Goal: Task Accomplishment & Management: Complete application form

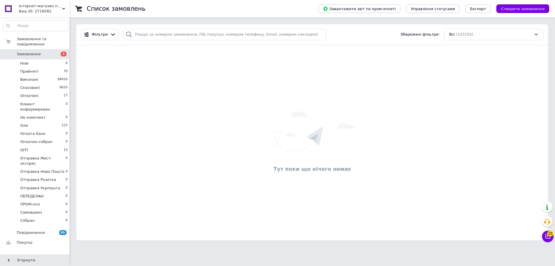
drag, startPoint x: 518, startPoint y: 9, endPoint x: 412, endPoint y: 50, distance: 113.3
click at [518, 9] on span "Створити замовлення" at bounding box center [523, 9] width 44 height 4
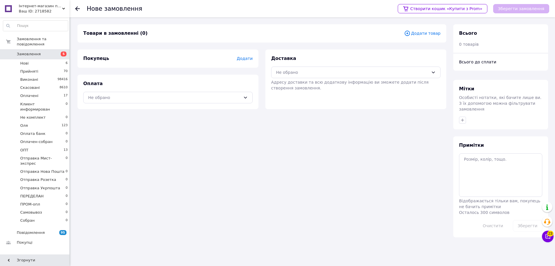
click at [430, 33] on span "Додати товар" at bounding box center [422, 33] width 36 height 6
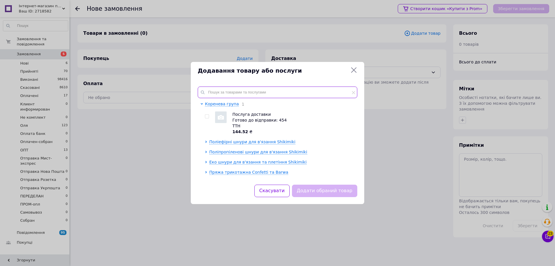
click at [214, 89] on input "text" at bounding box center [278, 92] width 160 height 12
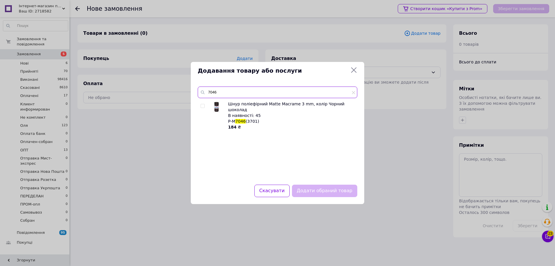
type input "7046"
click at [204, 105] on input "checkbox" at bounding box center [203, 106] width 4 height 4
checkbox input "true"
click at [346, 192] on button "Додати обраний товар" at bounding box center [324, 190] width 65 height 12
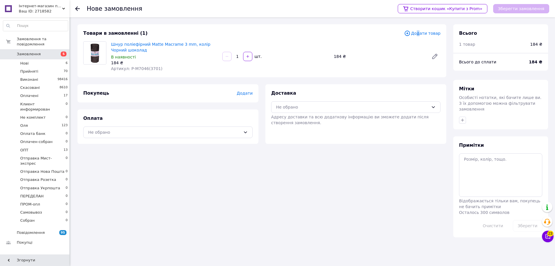
click at [421, 35] on span "Додати товар" at bounding box center [422, 33] width 36 height 6
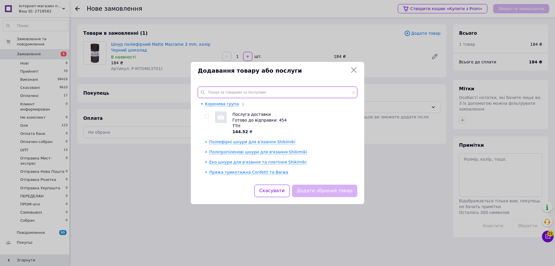
click at [210, 90] on input "text" at bounding box center [278, 92] width 160 height 12
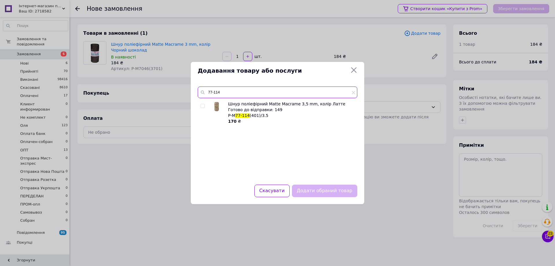
type input "77-114"
click at [203, 105] on input "checkbox" at bounding box center [203, 106] width 4 height 4
checkbox input "true"
click at [339, 190] on button "Додати обраний товар" at bounding box center [324, 190] width 65 height 12
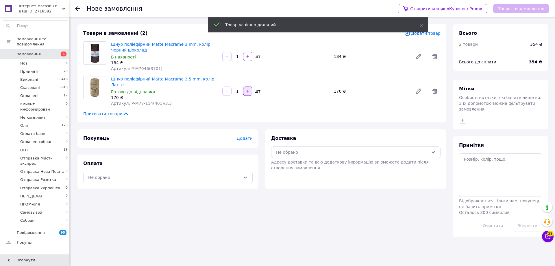
click at [250, 91] on div "1   шт." at bounding box center [276, 90] width 108 height 9
type input "3"
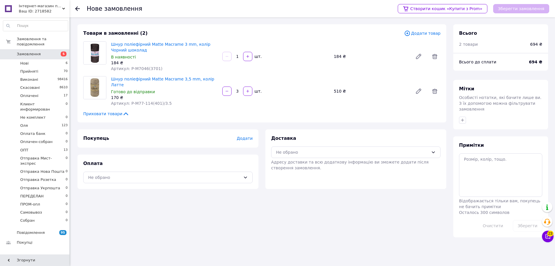
click at [425, 33] on span "Додати товар" at bounding box center [422, 33] width 36 height 6
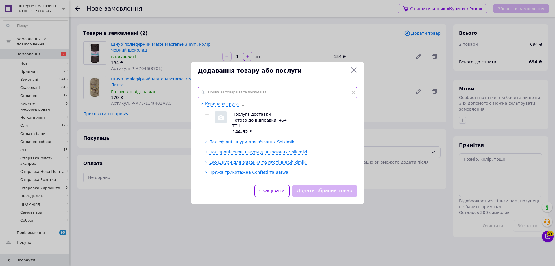
click at [216, 90] on input "text" at bounding box center [278, 92] width 160 height 12
paste input "MK-PK02-PUD"
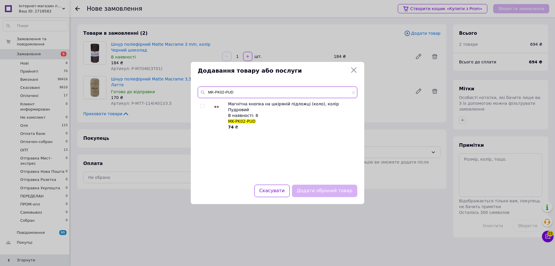
type input "MK-PK02-PUD"
click at [203, 105] on input "checkbox" at bounding box center [203, 106] width 4 height 4
checkbox input "true"
click at [350, 187] on button "Додати обраний товар" at bounding box center [324, 190] width 65 height 12
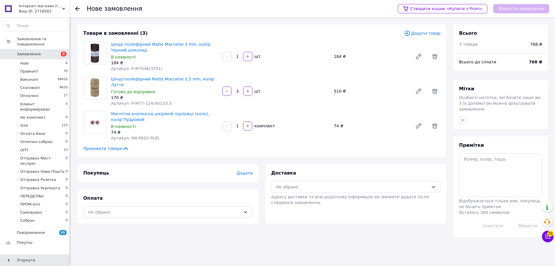
click at [242, 170] on span "Додати" at bounding box center [245, 172] width 16 height 5
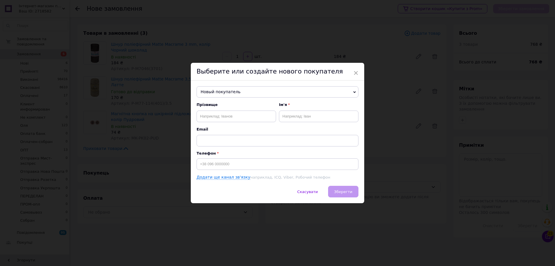
click at [214, 89] on span "Новый покупатель" at bounding box center [277, 92] width 162 height 12
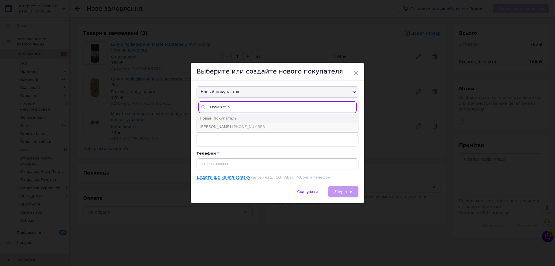
type input "0955328595"
click at [235, 125] on span "+380955328595" at bounding box center [249, 126] width 34 height 4
type input "Ігнатова Наталя"
type input "+380955328595"
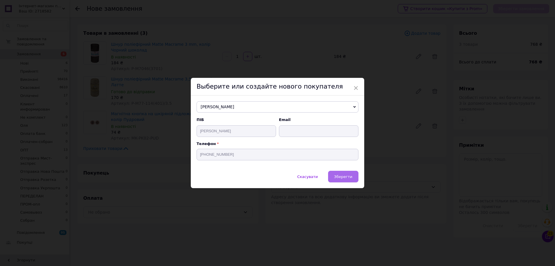
click at [346, 175] on span "Зберегти" at bounding box center [343, 176] width 18 height 4
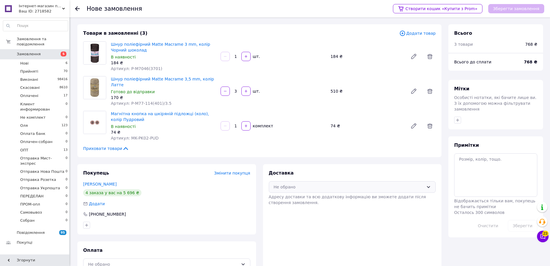
drag, startPoint x: 429, startPoint y: 180, endPoint x: 415, endPoint y: 183, distance: 14.3
click at [429, 184] on icon at bounding box center [428, 186] width 5 height 5
click at [299, 196] on span "Самовивіз" at bounding box center [357, 199] width 149 height 6
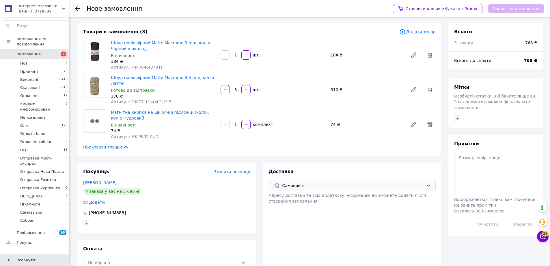
scroll to position [11, 0]
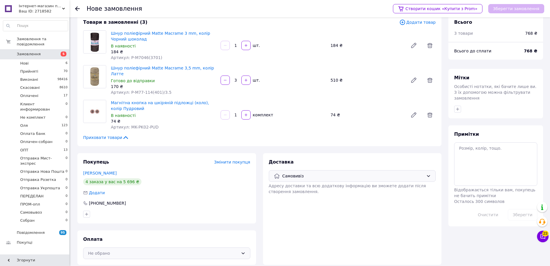
drag, startPoint x: 244, startPoint y: 247, endPoint x: 238, endPoint y: 247, distance: 6.1
click at [243, 251] on icon at bounding box center [243, 253] width 5 height 5
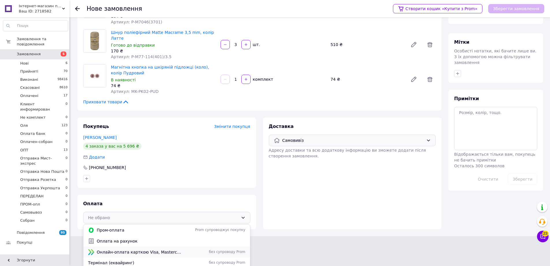
scroll to position [49, 0]
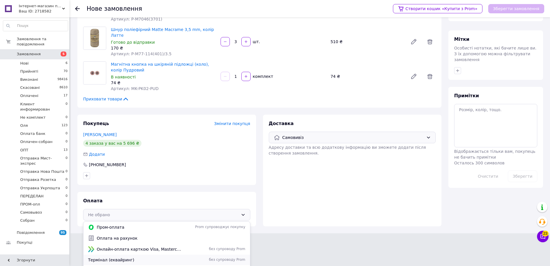
click at [116, 257] on span "Термінал (еквайринг)" at bounding box center [135, 260] width 94 height 6
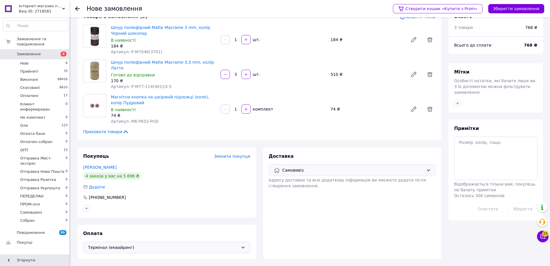
scroll to position [11, 0]
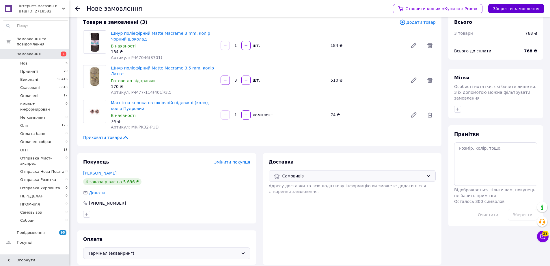
click at [522, 9] on button "Зберегти замовлення" at bounding box center [517, 8] width 56 height 9
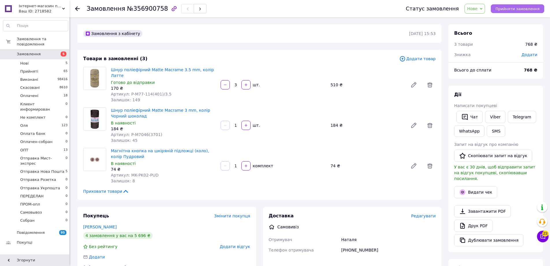
click at [525, 9] on span "Прийняти замовлення" at bounding box center [518, 9] width 44 height 4
drag, startPoint x: 531, startPoint y: 53, endPoint x: 529, endPoint y: 60, distance: 7.1
click at [530, 54] on span "Додати" at bounding box center [530, 54] width 16 height 5
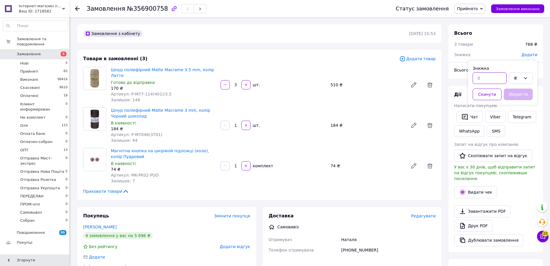
click at [487, 81] on input "text" at bounding box center [490, 78] width 34 height 12
type input "6"
click at [526, 79] on icon at bounding box center [526, 78] width 5 height 5
click at [516, 99] on li "%" at bounding box center [521, 101] width 23 height 11
drag, startPoint x: 518, startPoint y: 92, endPoint x: 507, endPoint y: 95, distance: 11.4
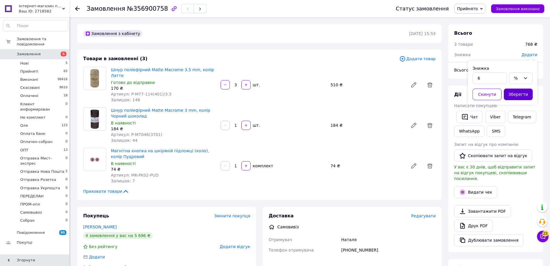
click at [517, 92] on button "Зберегти" at bounding box center [518, 94] width 29 height 12
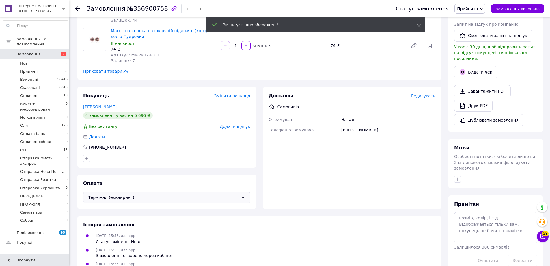
scroll to position [121, 0]
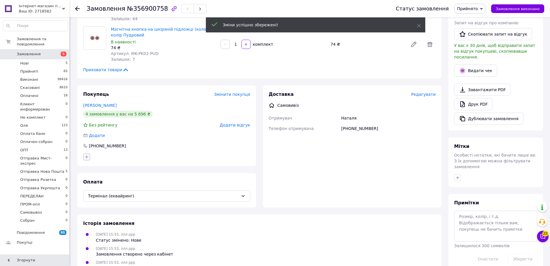
click at [88, 154] on icon "button" at bounding box center [86, 156] width 5 height 5
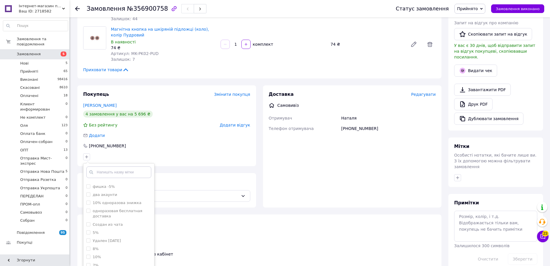
scroll to position [87, 0]
click at [88, 223] on input "6%" at bounding box center [88, 225] width 4 height 4
checkbox input "true"
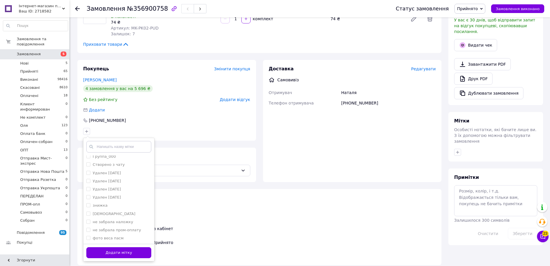
drag, startPoint x: 127, startPoint y: 247, endPoint x: 136, endPoint y: 244, distance: 9.4
click at [127, 247] on button "Додати мітку" at bounding box center [118, 252] width 65 height 11
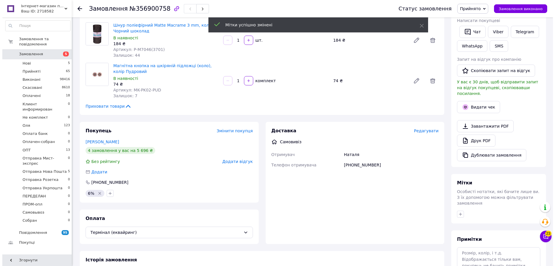
scroll to position [0, 0]
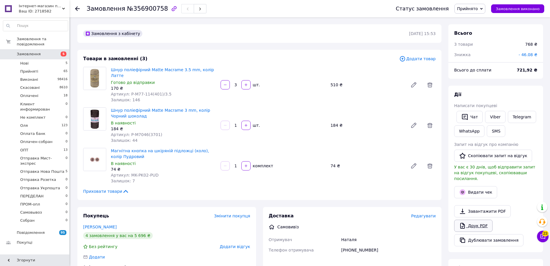
click at [484, 219] on link "Друк PDF" at bounding box center [474, 225] width 38 height 12
click at [40, 51] on span "Замовлення" at bounding box center [35, 53] width 37 height 5
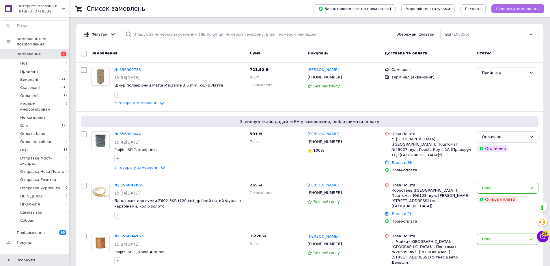
click at [519, 10] on span "Створити замовлення" at bounding box center [518, 9] width 44 height 4
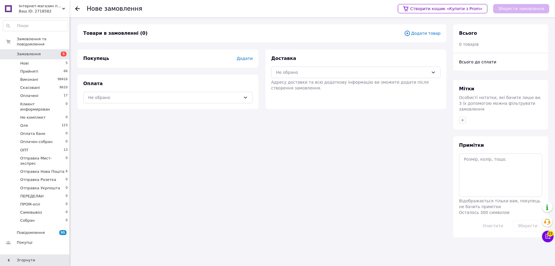
click at [418, 31] on span "Додати товар" at bounding box center [422, 33] width 36 height 6
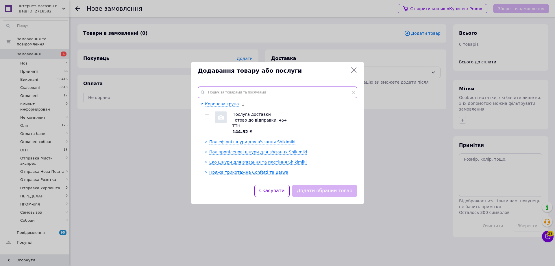
click at [214, 90] on input "text" at bounding box center [278, 92] width 160 height 12
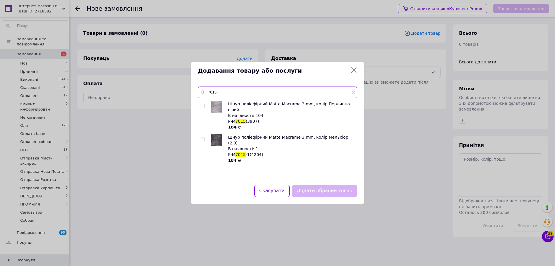
type input "7015"
click at [203, 107] on input "checkbox" at bounding box center [203, 106] width 4 height 4
checkbox input "true"
click at [322, 190] on button "Додати обраний товар" at bounding box center [324, 190] width 65 height 12
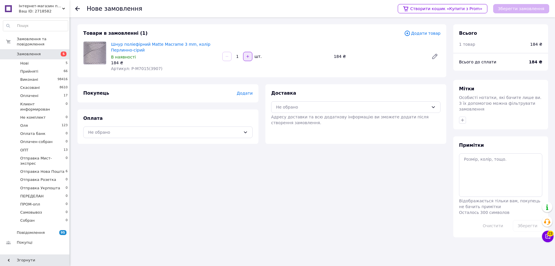
drag, startPoint x: 236, startPoint y: 57, endPoint x: 248, endPoint y: 59, distance: 11.4
click at [248, 59] on div "1   шт." at bounding box center [276, 56] width 108 height 9
type input "2"
click at [427, 31] on span "Додати товар" at bounding box center [422, 33] width 36 height 6
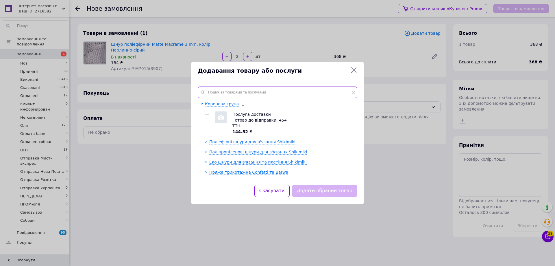
click at [230, 92] on input "text" at bounding box center [278, 92] width 160 height 12
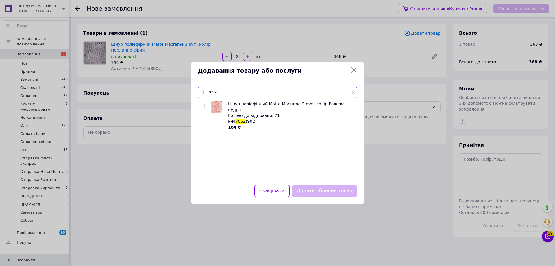
type input "7052"
click at [203, 105] on input "checkbox" at bounding box center [203, 106] width 4 height 4
checkbox input "true"
click at [329, 193] on button "Додати обраний товар" at bounding box center [324, 190] width 65 height 12
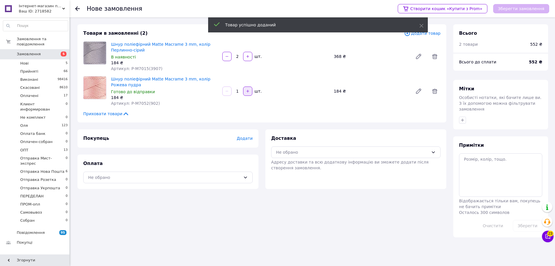
drag, startPoint x: 235, startPoint y: 90, endPoint x: 245, endPoint y: 94, distance: 10.6
click at [245, 94] on div "1   шт." at bounding box center [276, 90] width 108 height 9
type input "2"
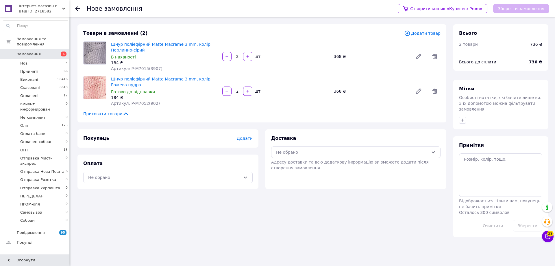
click at [423, 33] on span "Додати товар" at bounding box center [422, 33] width 36 height 6
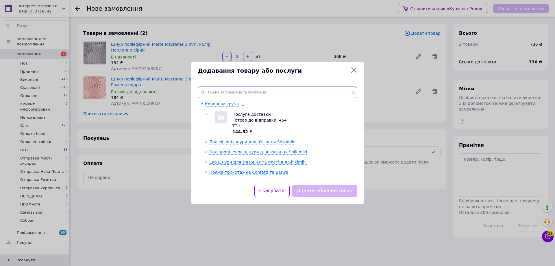
click at [214, 91] on input "text" at bounding box center [278, 92] width 160 height 12
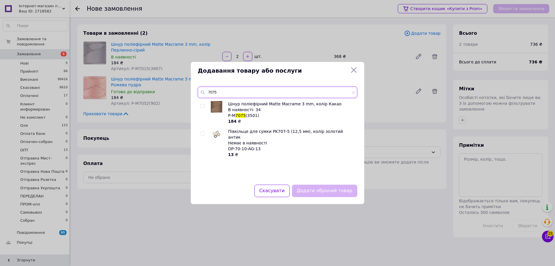
type input "7075"
click at [203, 103] on div at bounding box center [204, 112] width 6 height 23
drag, startPoint x: 203, startPoint y: 107, endPoint x: 211, endPoint y: 112, distance: 9.5
click at [204, 107] on input "checkbox" at bounding box center [203, 106] width 4 height 4
checkbox input "true"
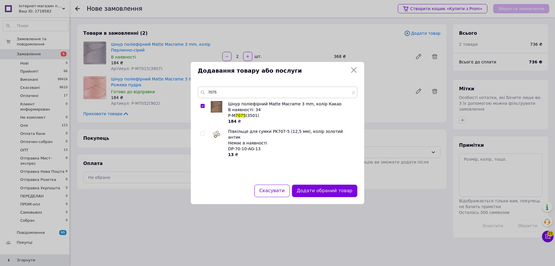
drag, startPoint x: 322, startPoint y: 192, endPoint x: 286, endPoint y: 168, distance: 43.4
click at [322, 191] on button "Додати обраний товар" at bounding box center [324, 190] width 65 height 12
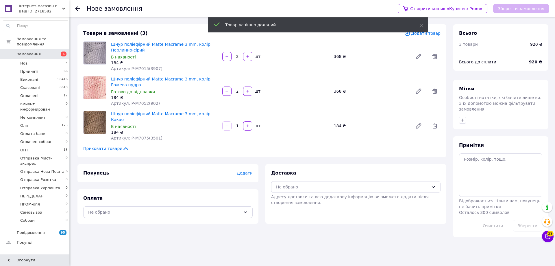
drag, startPoint x: 237, startPoint y: 123, endPoint x: 259, endPoint y: 129, distance: 23.6
click at [259, 128] on div "1   шт." at bounding box center [275, 126] width 111 height 12
type input "2"
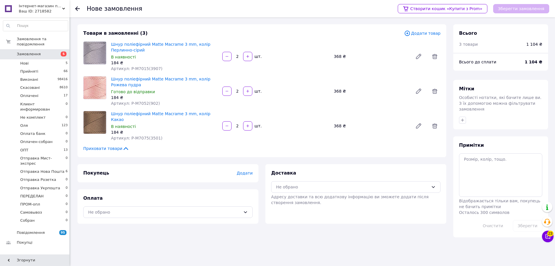
click at [436, 32] on span "Додати товар" at bounding box center [422, 33] width 36 height 6
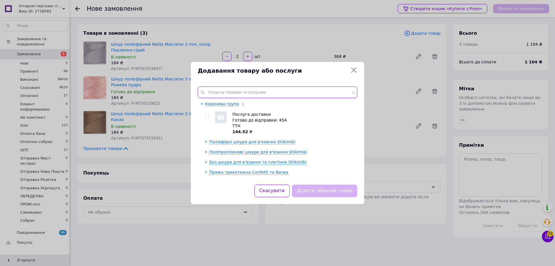
click at [223, 95] on input "text" at bounding box center [278, 92] width 160 height 12
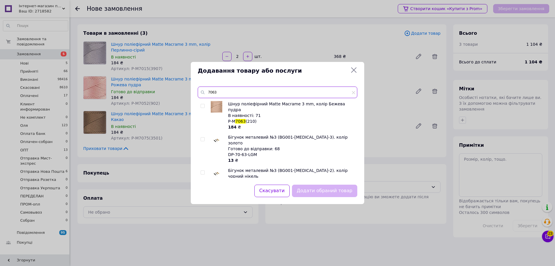
type input "7063"
click at [203, 105] on input "checkbox" at bounding box center [203, 106] width 4 height 4
checkbox input "true"
click at [314, 188] on button "Додати обраний товар" at bounding box center [324, 190] width 65 height 12
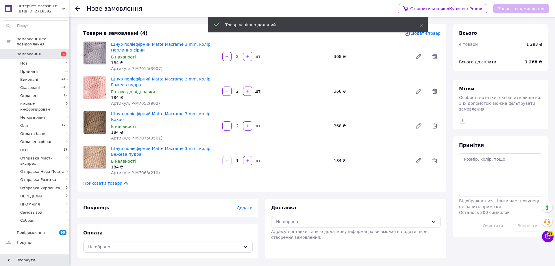
drag, startPoint x: 236, startPoint y: 155, endPoint x: 252, endPoint y: 165, distance: 18.4
click at [252, 164] on div "Шнур поліефірний Matte Macrame 3 mm, колір Бежева пудра В наявності 184 ₴ Артик…" at bounding box center [276, 160] width 334 height 32
type input "2"
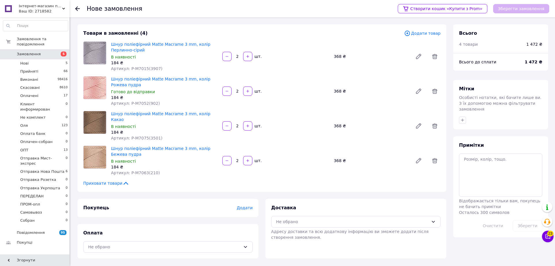
click at [426, 32] on span "Додати товар" at bounding box center [422, 33] width 36 height 6
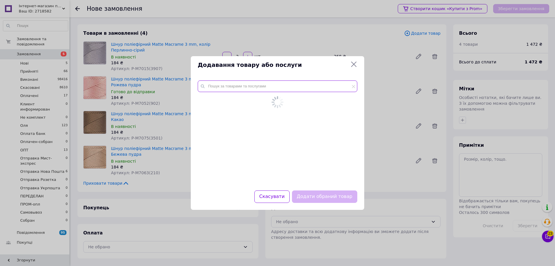
click at [223, 90] on input "text" at bounding box center [278, 86] width 160 height 12
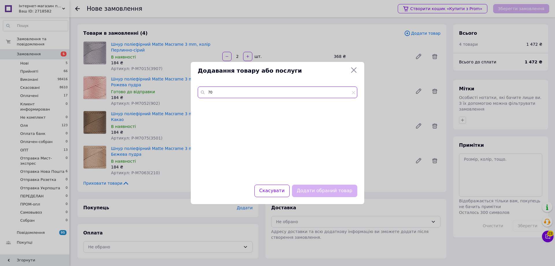
type input "7"
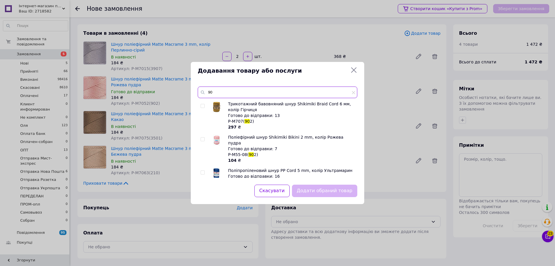
type input "9"
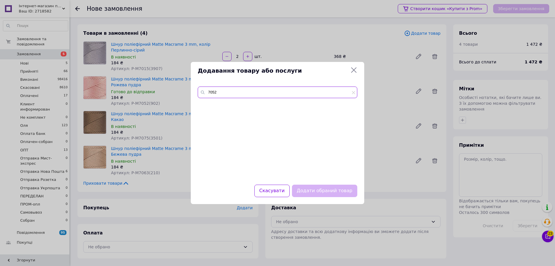
click at [229, 92] on input "7052" at bounding box center [278, 92] width 160 height 12
type input "7"
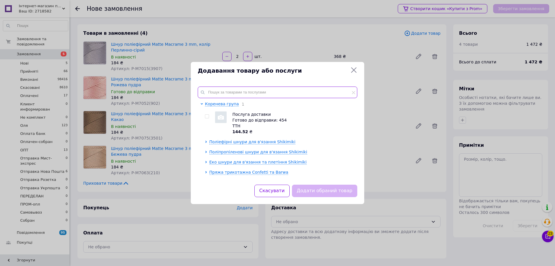
paste input "P-M7052(902)"
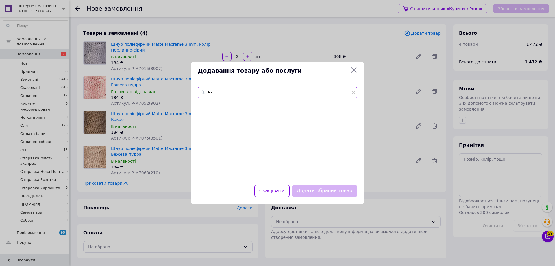
type input "P"
type input "h"
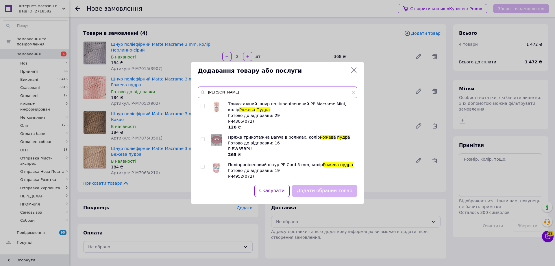
click at [239, 91] on input "рожева пудра" at bounding box center [278, 92] width 160 height 12
type input "рожева"
click at [164, 88] on div "Додавання товару або послуги рожева Трикотажний шнур поліпропіленовий PP Macrаm…" at bounding box center [277, 133] width 555 height 266
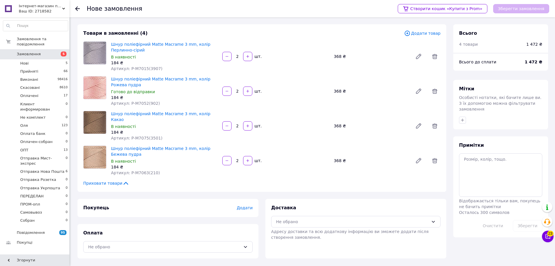
click at [429, 33] on span "Додати товар" at bounding box center [422, 33] width 36 height 6
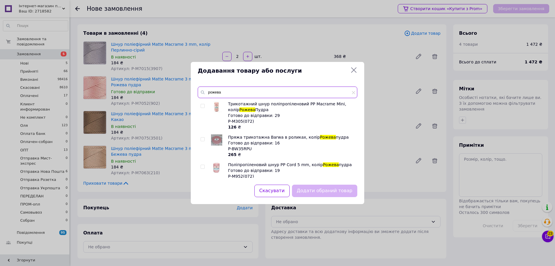
click at [239, 93] on input "рожева" at bounding box center [278, 92] width 160 height 12
type input "р"
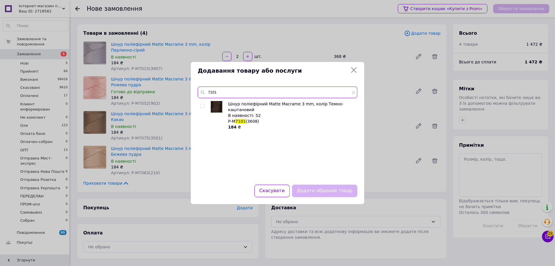
type input "7101"
click at [202, 105] on input "checkbox" at bounding box center [203, 106] width 4 height 4
checkbox input "true"
click at [347, 191] on button "Додати обраний товар" at bounding box center [324, 190] width 65 height 12
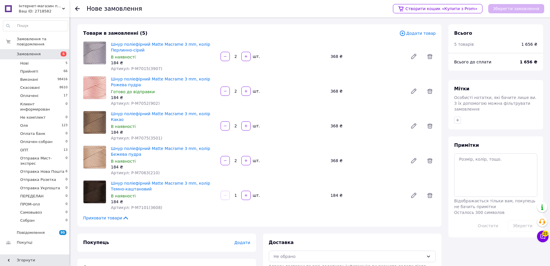
click at [431, 34] on span "Додати товар" at bounding box center [418, 33] width 36 height 6
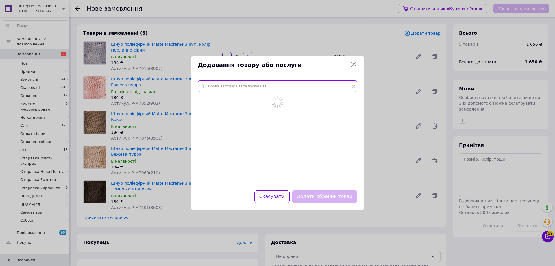
click at [268, 88] on input "text" at bounding box center [278, 86] width 160 height 12
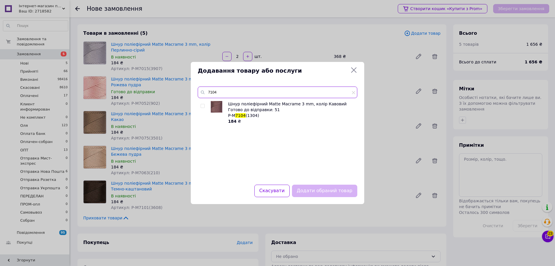
type input "7104"
click at [202, 106] on input "checkbox" at bounding box center [203, 106] width 4 height 4
checkbox input "true"
click at [329, 190] on button "Додати обраний товар" at bounding box center [324, 190] width 65 height 12
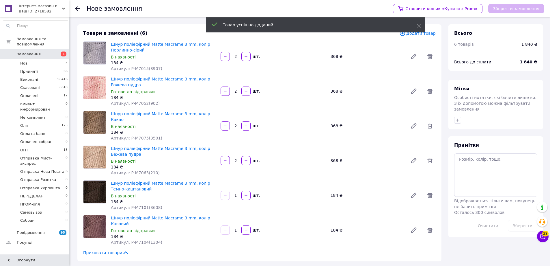
drag, startPoint x: 234, startPoint y: 221, endPoint x: 262, endPoint y: 226, distance: 28.2
click at [262, 226] on div "1   шт." at bounding box center [273, 230] width 110 height 12
type input "2"
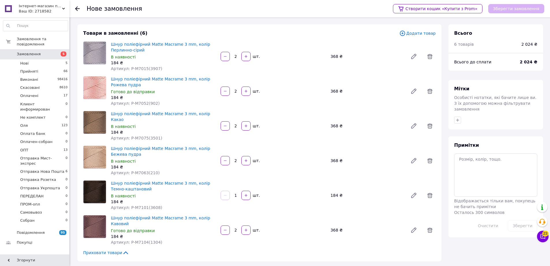
click at [425, 33] on span "Додати товар" at bounding box center [418, 33] width 36 height 6
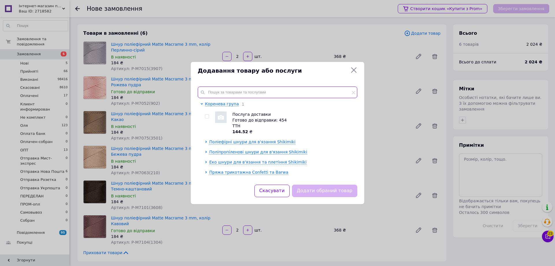
click at [208, 95] on input "text" at bounding box center [278, 92] width 160 height 12
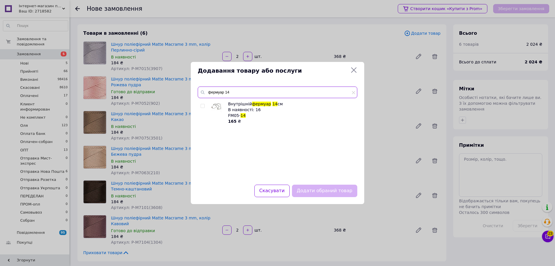
type input "фермуар 14"
click at [203, 105] on input "checkbox" at bounding box center [203, 106] width 4 height 4
checkbox input "true"
click at [332, 192] on button "Додати обраний товар" at bounding box center [324, 190] width 65 height 12
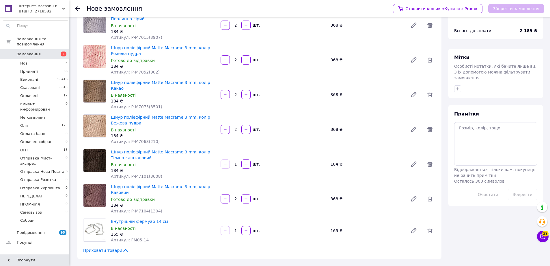
scroll to position [86, 0]
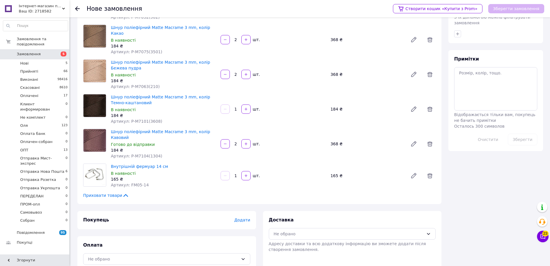
click at [241, 217] on span "Додати" at bounding box center [242, 219] width 16 height 5
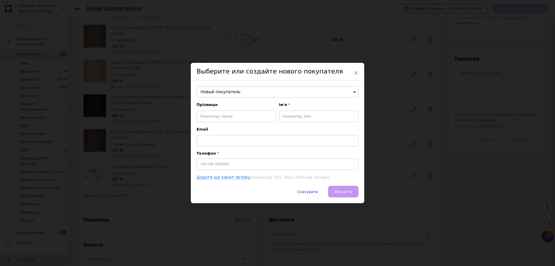
click at [215, 92] on span "Новый покупатель" at bounding box center [277, 92] width 162 height 12
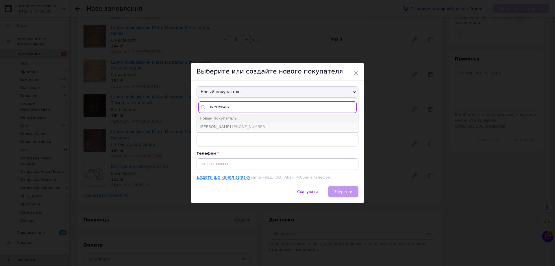
type input "0679156497"
click at [252, 126] on span "+380679156497" at bounding box center [249, 126] width 34 height 4
type input "Мельковська Лідія"
type input "+380679156497"
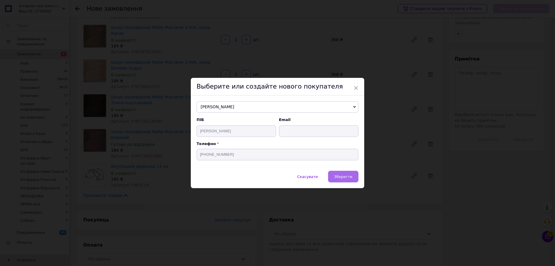
click at [345, 177] on span "Зберегти" at bounding box center [343, 176] width 18 height 4
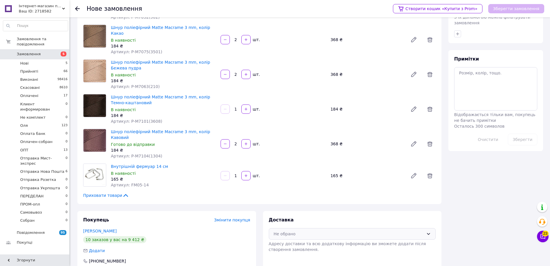
drag, startPoint x: 428, startPoint y: 223, endPoint x: 406, endPoint y: 227, distance: 22.7
click at [428, 231] on icon at bounding box center [428, 233] width 5 height 5
click at [307, 243] on span "Самовивіз" at bounding box center [357, 246] width 149 height 6
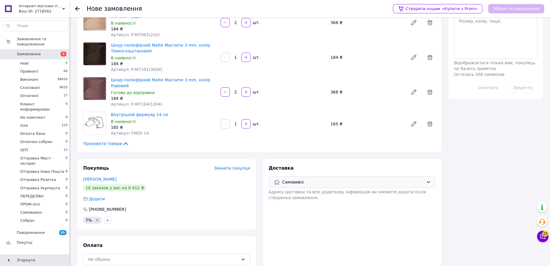
scroll to position [138, 0]
click at [242, 256] on icon at bounding box center [243, 258] width 5 height 5
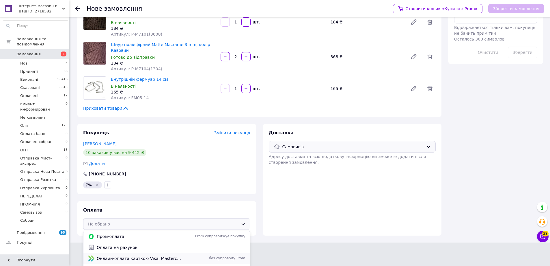
scroll to position [177, 0]
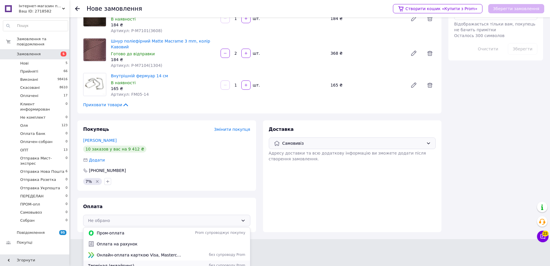
click at [128, 262] on span "Термінал (еквайринг)" at bounding box center [135, 265] width 94 height 6
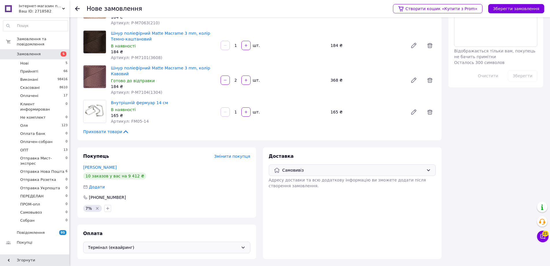
scroll to position [138, 0]
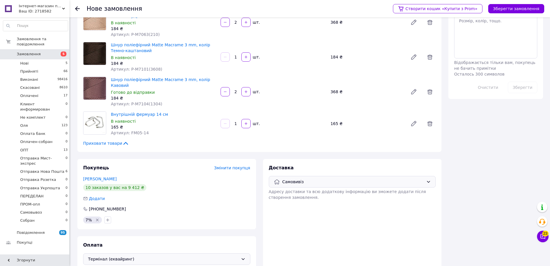
drag, startPoint x: 244, startPoint y: 247, endPoint x: 157, endPoint y: 243, distance: 87.4
click at [240, 253] on div "Термінал (еквайринг)" at bounding box center [166, 259] width 167 height 12
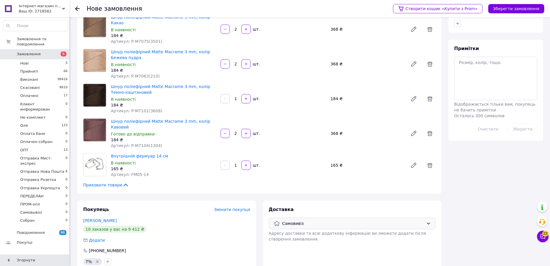
scroll to position [177, 0]
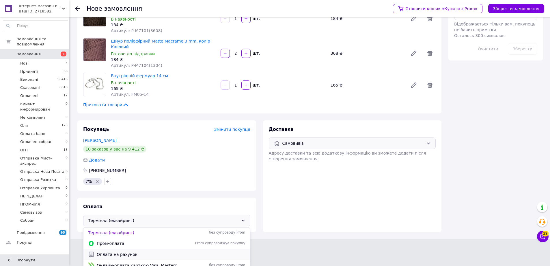
click at [124, 251] on span "Оплата на рахунок" at bounding box center [171, 254] width 149 height 6
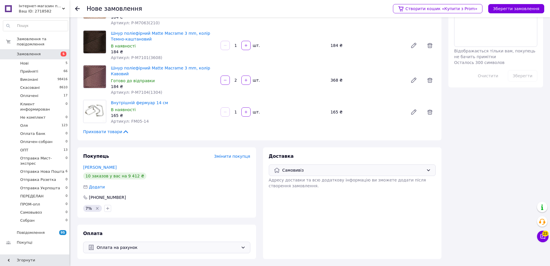
scroll to position [138, 0]
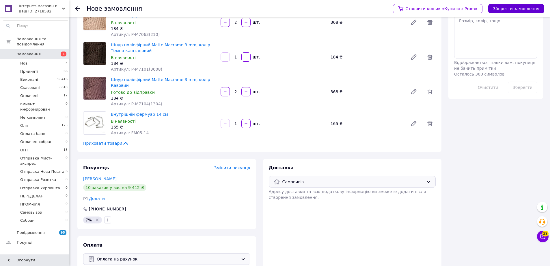
click at [533, 10] on button "Зберегти замовлення" at bounding box center [517, 8] width 56 height 9
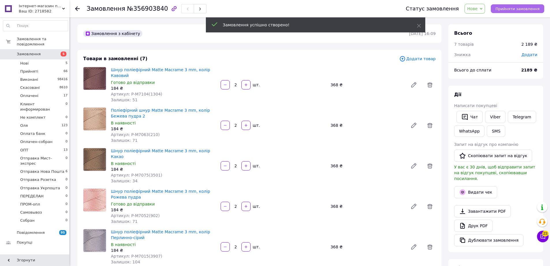
click at [515, 12] on button "Прийняти замовлення" at bounding box center [517, 8] width 53 height 9
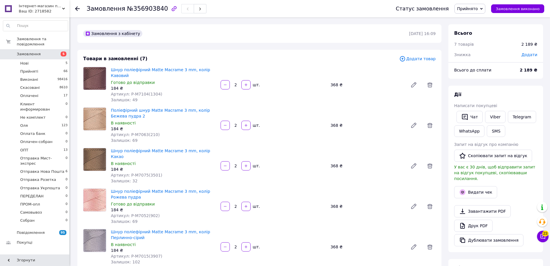
click at [529, 55] on span "Додати" at bounding box center [530, 54] width 16 height 5
click at [484, 78] on input "text" at bounding box center [490, 78] width 34 height 12
type input "7"
click at [531, 54] on span "Додати" at bounding box center [530, 54] width 16 height 5
click at [480, 77] on input "text" at bounding box center [490, 78] width 34 height 12
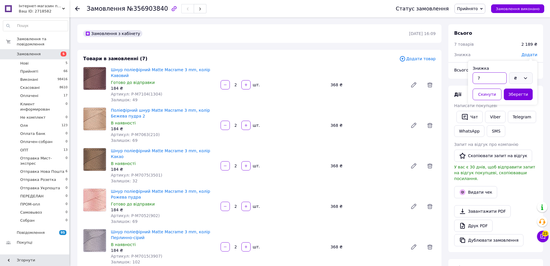
type input "7"
drag, startPoint x: 526, startPoint y: 79, endPoint x: 525, endPoint y: 82, distance: 3.6
click at [525, 81] on div "₴" at bounding box center [521, 78] width 24 height 12
click at [516, 101] on li "%" at bounding box center [521, 101] width 23 height 11
click at [513, 95] on button "Зберегти" at bounding box center [518, 94] width 29 height 12
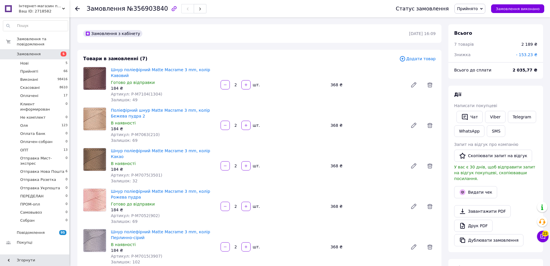
click at [422, 60] on span "Додати товар" at bounding box center [418, 58] width 36 height 6
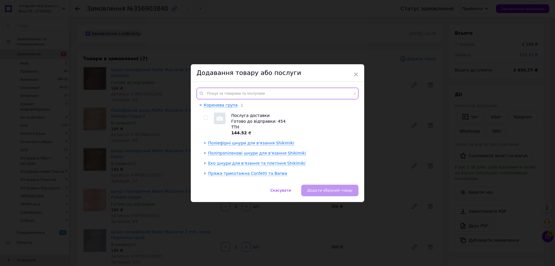
click at [225, 94] on input "text" at bounding box center [277, 94] width 162 height 12
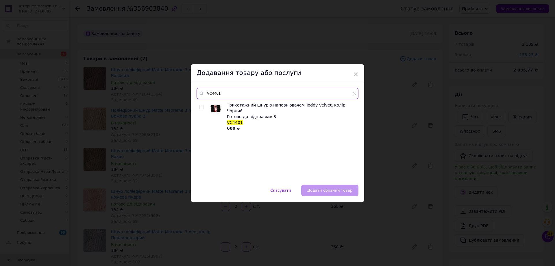
type input "VC4401"
click at [201, 105] on input "checkbox" at bounding box center [201, 107] width 4 height 4
checkbox input "true"
click at [333, 190] on span "Додати обраний товар" at bounding box center [329, 190] width 45 height 4
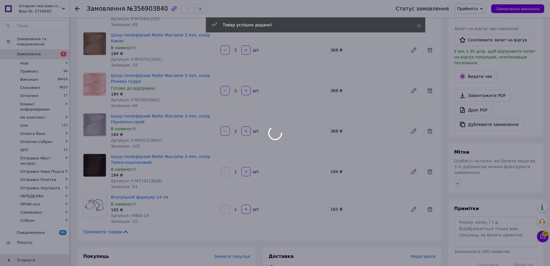
type input "1"
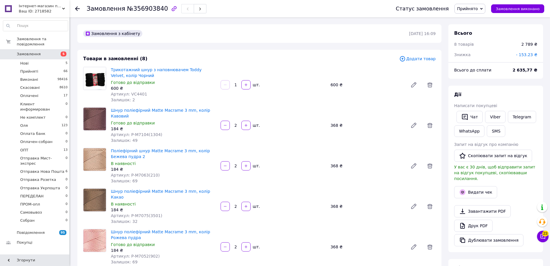
click at [529, 53] on span "- 153.23 ₴" at bounding box center [526, 54] width 21 height 5
click at [488, 93] on button "Скинути" at bounding box center [487, 94] width 29 height 12
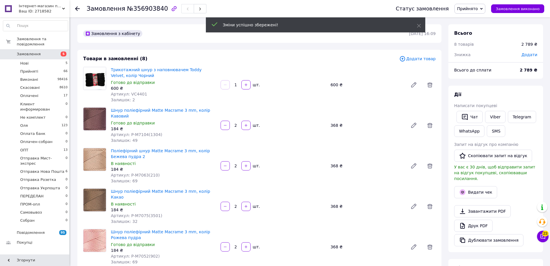
click at [532, 56] on span "Додати" at bounding box center [530, 54] width 16 height 5
click at [488, 79] on input "text" at bounding box center [490, 78] width 34 height 12
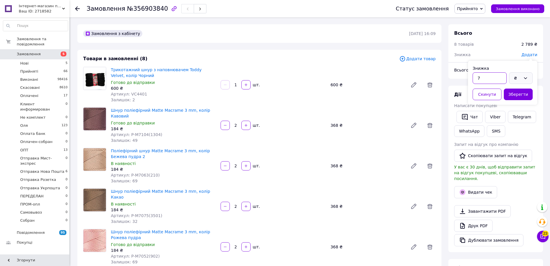
type input "7"
click at [524, 77] on icon at bounding box center [525, 78] width 3 height 2
click at [515, 102] on li "%" at bounding box center [521, 101] width 23 height 11
click at [510, 94] on button "Зберегти" at bounding box center [518, 94] width 29 height 12
drag, startPoint x: 147, startPoint y: 93, endPoint x: 128, endPoint y: 93, distance: 18.8
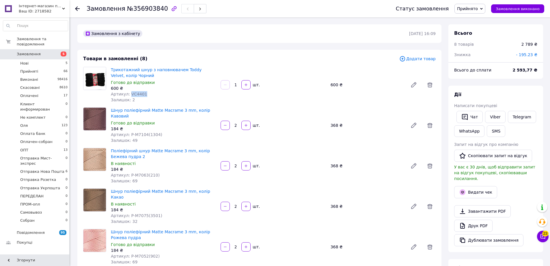
click at [128, 93] on div "Артикул: VC4401" at bounding box center [163, 94] width 105 height 6
copy span "VC4401"
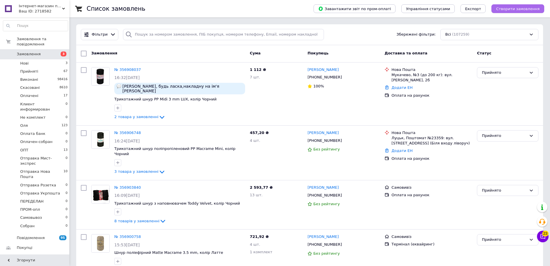
click at [525, 9] on span "Створити замовлення" at bounding box center [518, 9] width 44 height 4
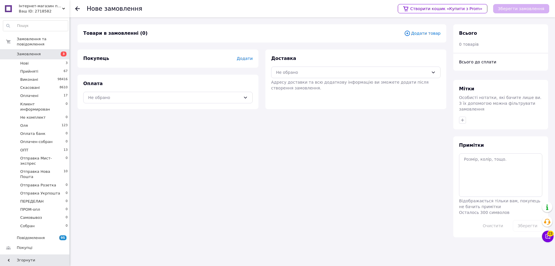
click at [423, 34] on span "Додати товар" at bounding box center [422, 33] width 36 height 6
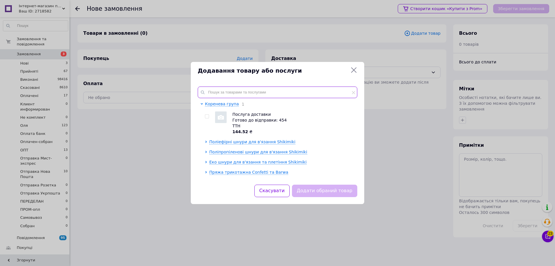
click at [213, 90] on input "text" at bounding box center [278, 92] width 160 height 12
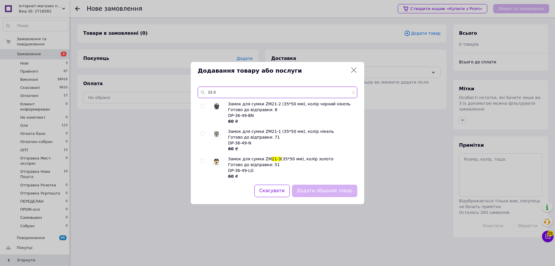
type input "21-3"
click at [202, 160] on input "checkbox" at bounding box center [203, 161] width 4 height 4
checkbox input "true"
click at [330, 191] on button "Додати обраний товар" at bounding box center [324, 190] width 65 height 12
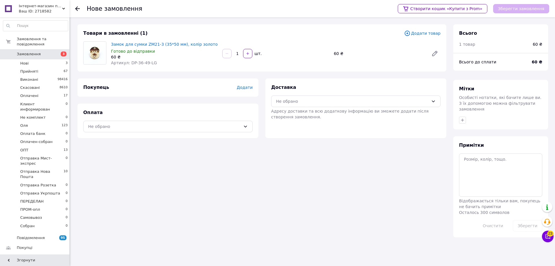
click at [434, 33] on span "Додати товар" at bounding box center [422, 33] width 36 height 6
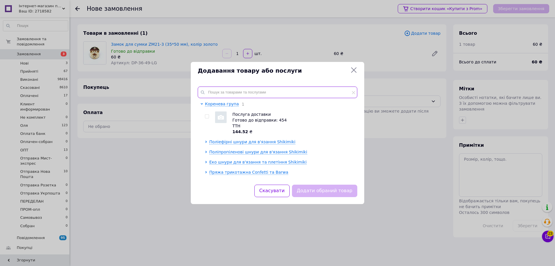
click at [216, 91] on input "text" at bounding box center [278, 92] width 160 height 12
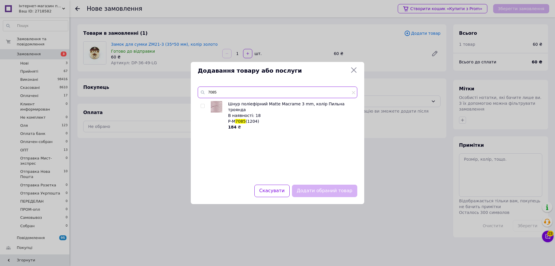
type input "7085"
click at [205, 105] on div at bounding box center [204, 115] width 6 height 29
drag, startPoint x: 200, startPoint y: 105, endPoint x: 228, endPoint y: 117, distance: 30.3
click at [201, 105] on div "Шнур поліефірний Matte Macrame 3 mm, колір Пильна троянда В наявності: 18 P-M 7…" at bounding box center [277, 139] width 159 height 77
click at [203, 106] on input "checkbox" at bounding box center [203, 106] width 4 height 4
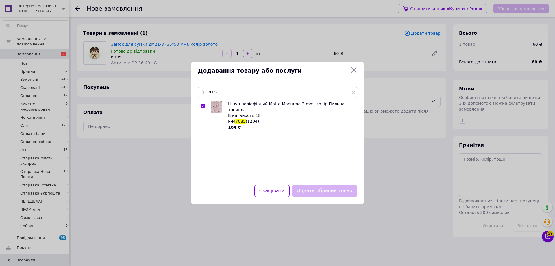
checkbox input "true"
click at [331, 190] on button "Додати обраний товар" at bounding box center [324, 190] width 65 height 12
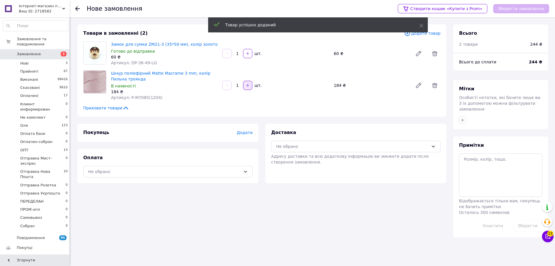
drag, startPoint x: 235, startPoint y: 86, endPoint x: 246, endPoint y: 86, distance: 11.3
click at [246, 86] on div "1   шт." at bounding box center [276, 85] width 108 height 9
type input "2"
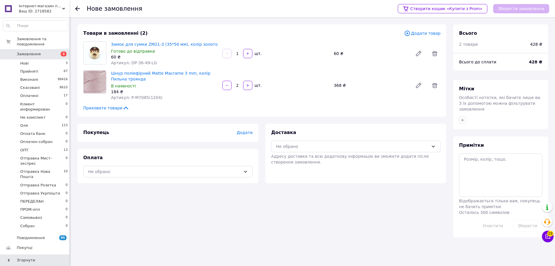
click at [439, 32] on span "Додати товар" at bounding box center [422, 33] width 36 height 6
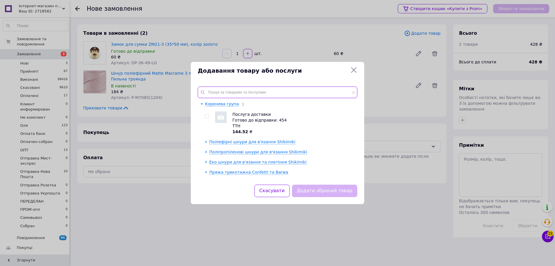
click at [241, 95] on input "text" at bounding box center [278, 92] width 160 height 12
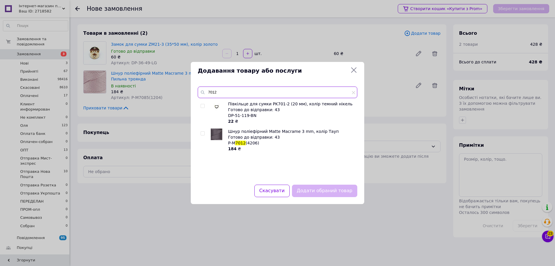
type input "7012"
click at [203, 132] on input "checkbox" at bounding box center [203, 133] width 4 height 4
checkbox input "true"
click at [325, 188] on button "Додати обраний товар" at bounding box center [324, 190] width 65 height 12
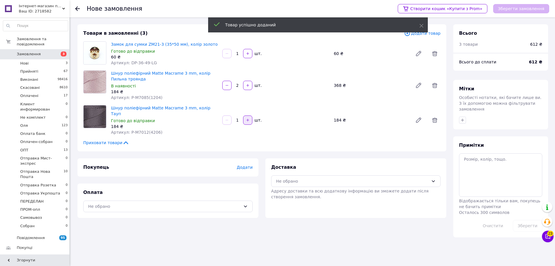
drag, startPoint x: 236, startPoint y: 116, endPoint x: 245, endPoint y: 117, distance: 8.5
click at [245, 117] on div "1   шт." at bounding box center [276, 119] width 108 height 9
type input "2"
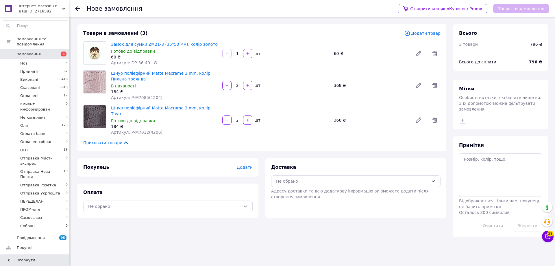
click at [240, 165] on span "Додати" at bounding box center [245, 167] width 16 height 5
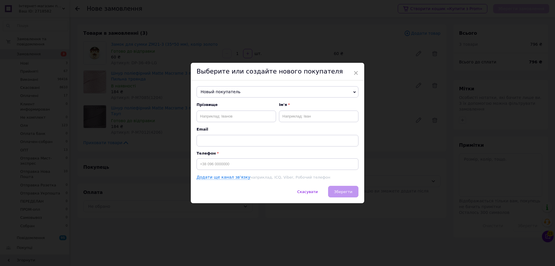
click at [208, 91] on span "Новый покупатель" at bounding box center [277, 92] width 162 height 12
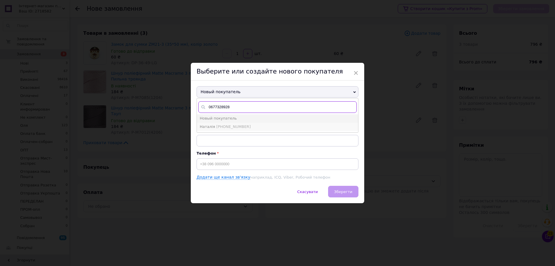
type input "0677328928"
click at [241, 126] on li "Наталія +380677328928" at bounding box center [277, 127] width 161 height 8
type input "Наталія"
type input "+380677328928"
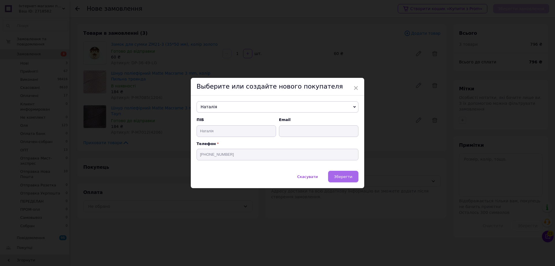
click at [350, 176] on span "Зберегти" at bounding box center [343, 176] width 18 height 4
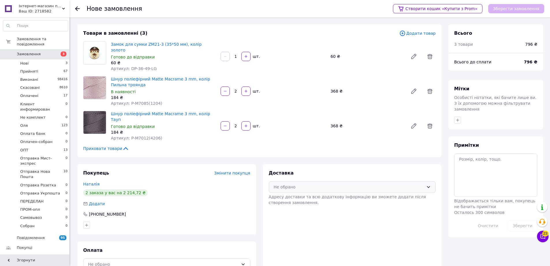
click at [427, 184] on icon at bounding box center [428, 186] width 5 height 5
click at [297, 196] on span "Самовивіз" at bounding box center [357, 199] width 149 height 6
drag, startPoint x: 246, startPoint y: 252, endPoint x: 235, endPoint y: 255, distance: 11.8
click at [246, 258] on div "Не обрано" at bounding box center [166, 264] width 167 height 12
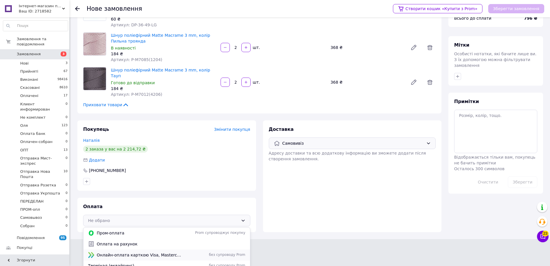
scroll to position [4, 0]
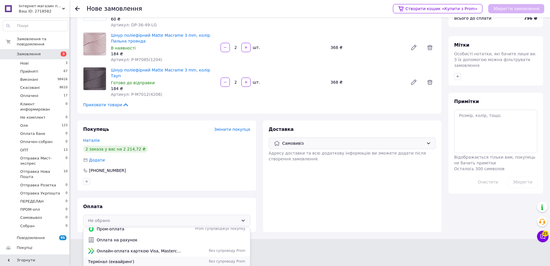
click at [112, 258] on span "Термінал (еквайринг)" at bounding box center [135, 261] width 94 height 6
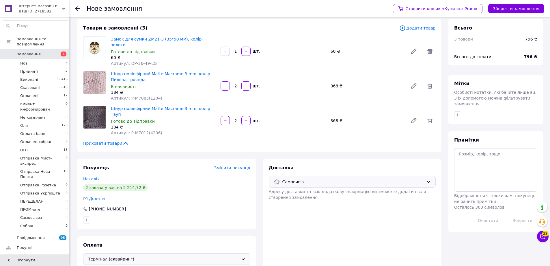
scroll to position [0, 0]
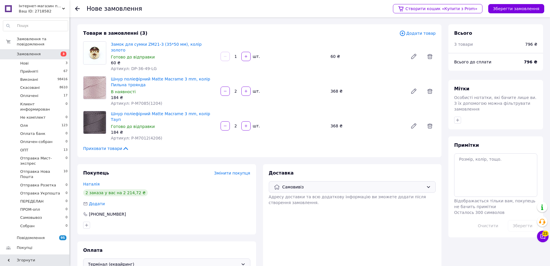
click at [421, 33] on span "Додати товар" at bounding box center [418, 33] width 36 height 6
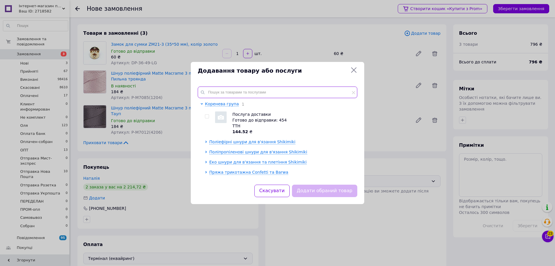
click at [228, 90] on input "text" at bounding box center [278, 92] width 160 height 12
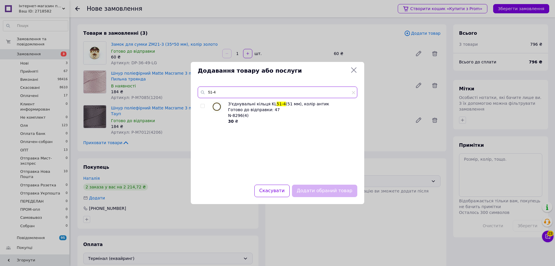
type input "51-4"
click at [203, 105] on input "checkbox" at bounding box center [203, 106] width 4 height 4
checkbox input "true"
click at [344, 194] on button "Додати обраний товар" at bounding box center [324, 190] width 65 height 12
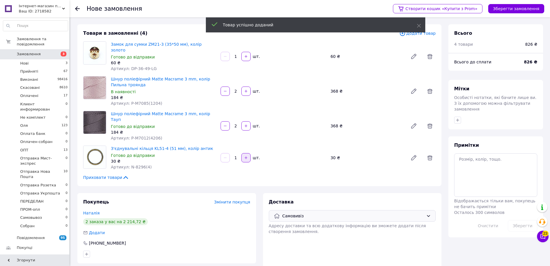
drag, startPoint x: 235, startPoint y: 145, endPoint x: 246, endPoint y: 149, distance: 12.5
click at [247, 153] on div "1   шт." at bounding box center [273, 157] width 106 height 9
type input "2"
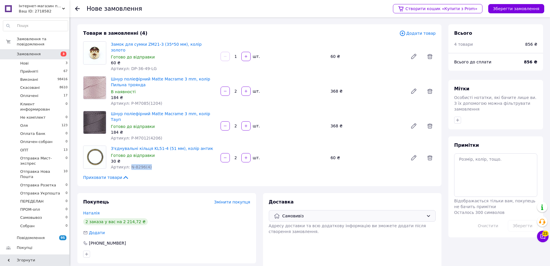
drag, startPoint x: 153, startPoint y: 155, endPoint x: 139, endPoint y: 157, distance: 14.1
click at [130, 164] on div "Артикул: N-8296(4)" at bounding box center [163, 167] width 105 height 6
drag, startPoint x: 140, startPoint y: 156, endPoint x: 155, endPoint y: 152, distance: 15.8
click at [158, 158] on div "30 ₴" at bounding box center [163, 161] width 105 height 6
drag, startPoint x: 150, startPoint y: 153, endPoint x: 133, endPoint y: 156, distance: 17.3
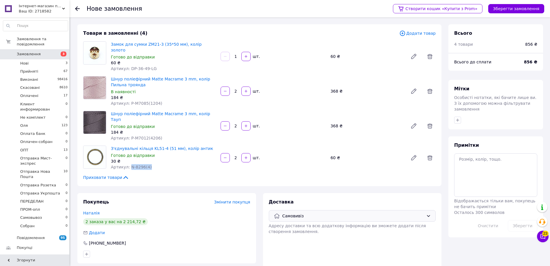
click at [129, 164] on div "Артикул: N-8296(4)" at bounding box center [163, 167] width 105 height 6
copy span "N-8296(4)"
click at [513, 9] on button "Зберегти замовлення" at bounding box center [517, 8] width 56 height 9
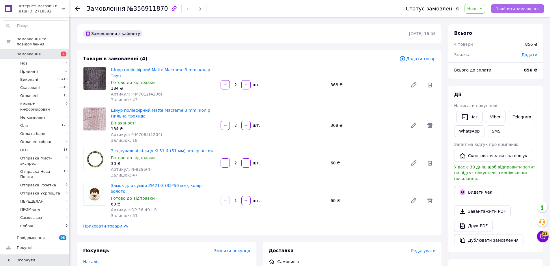
click at [519, 9] on span "Прийняти замовлення" at bounding box center [518, 9] width 44 height 4
drag, startPoint x: 147, startPoint y: 199, endPoint x: 128, endPoint y: 197, distance: 19.1
click at [128, 207] on div "Артикул: DP-36-49-LG" at bounding box center [163, 210] width 105 height 6
copy span "DP-36-49-LG"
drag, startPoint x: 161, startPoint y: 127, endPoint x: 127, endPoint y: 127, distance: 33.2
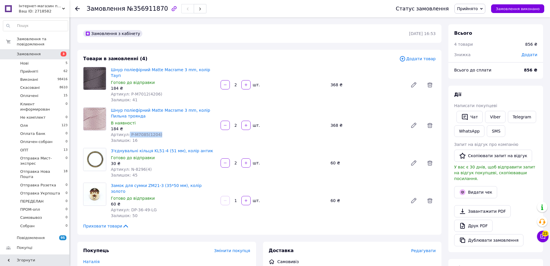
click at [127, 131] on div "Артикул: P-M7085(1204)" at bounding box center [163, 134] width 105 height 6
copy span "P-M7085(1204)"
drag, startPoint x: 164, startPoint y: 86, endPoint x: 136, endPoint y: 89, distance: 27.6
click at [129, 91] on div "Артикул: P-M7012(4206)" at bounding box center [163, 94] width 105 height 6
copy span "P-M7012(4206)"
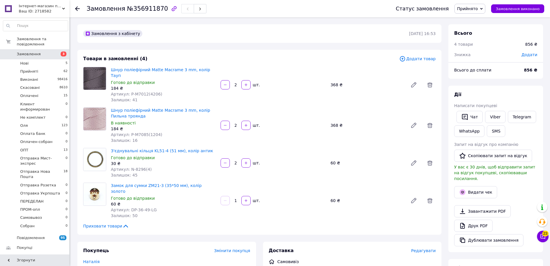
click at [426, 59] on span "Додати товар" at bounding box center [418, 58] width 36 height 6
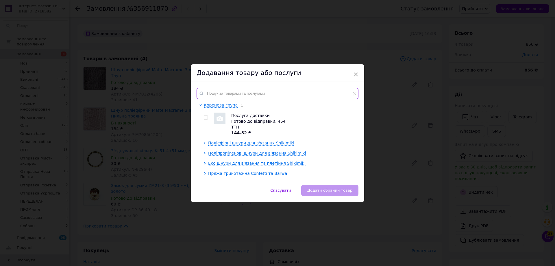
click at [216, 92] on input "text" at bounding box center [277, 94] width 162 height 12
paste input "MK-PK02-SHO"
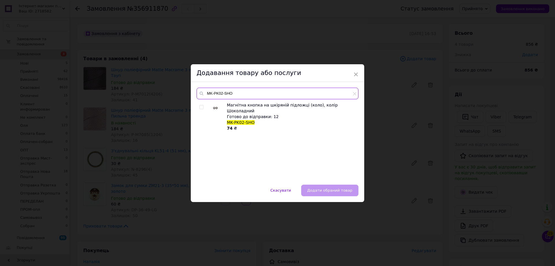
type input "MK-PK02-SHO"
click at [199, 106] on input "checkbox" at bounding box center [201, 107] width 4 height 4
checkbox input "true"
click at [330, 191] on span "Додати обраний товар" at bounding box center [329, 190] width 45 height 4
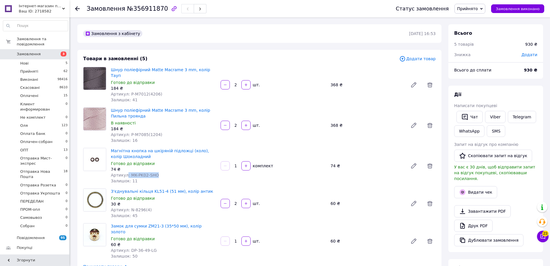
drag, startPoint x: 151, startPoint y: 169, endPoint x: 126, endPoint y: 169, distance: 25.4
click at [126, 172] on div "Артикул: MK-PK02-SHO" at bounding box center [163, 175] width 105 height 6
click at [168, 172] on div "Артикул: MK-PK02-SHO" at bounding box center [163, 175] width 105 height 6
drag, startPoint x: 162, startPoint y: 168, endPoint x: 129, endPoint y: 168, distance: 32.1
click at [129, 172] on div "Артикул: MK-PK02-SHO" at bounding box center [163, 175] width 105 height 6
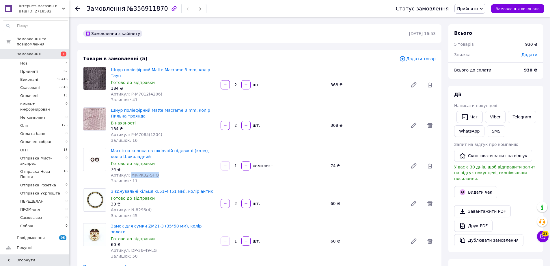
copy span "MK-PK02-SHO"
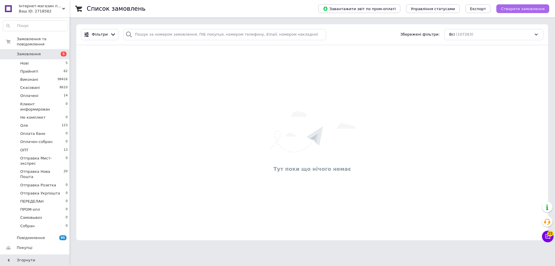
click at [529, 10] on span "Створити замовлення" at bounding box center [523, 9] width 44 height 4
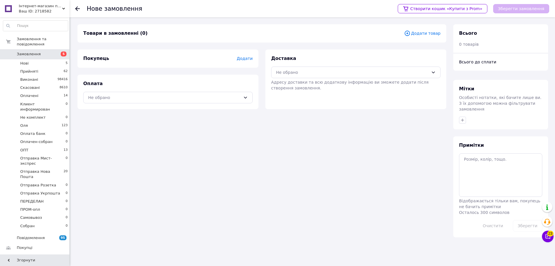
click at [416, 34] on span "Додати товар" at bounding box center [422, 33] width 36 height 6
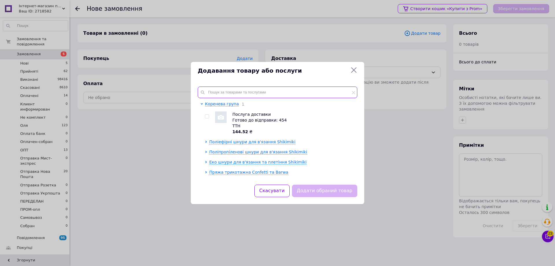
click at [211, 94] on input "text" at bounding box center [278, 92] width 160 height 12
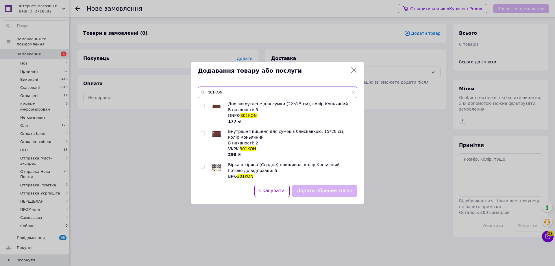
type input "301KON"
drag, startPoint x: 204, startPoint y: 105, endPoint x: 224, endPoint y: 130, distance: 32.7
click at [204, 105] on input "checkbox" at bounding box center [203, 106] width 4 height 4
checkbox input "true"
drag, startPoint x: 316, startPoint y: 192, endPoint x: 308, endPoint y: 178, distance: 16.2
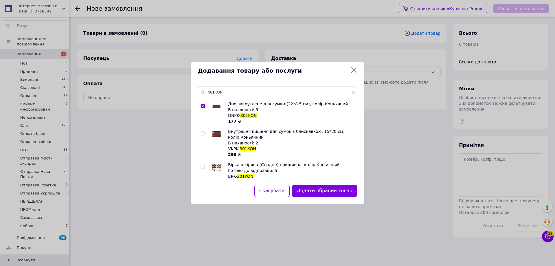
click at [316, 189] on button "Додати обраний товар" at bounding box center [324, 190] width 65 height 12
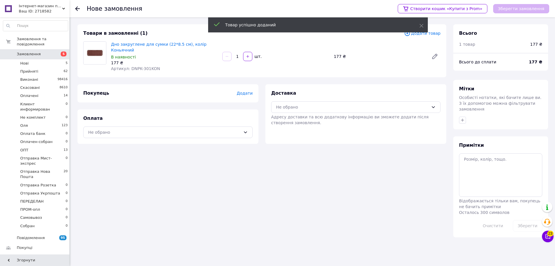
click at [434, 33] on span "Додати товар" at bounding box center [422, 33] width 36 height 6
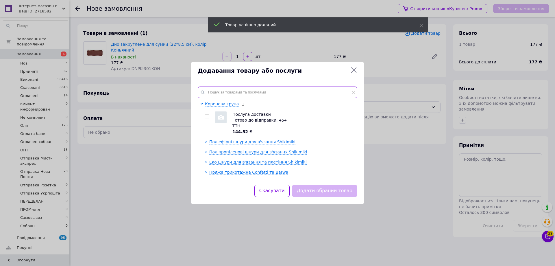
click at [214, 91] on input "text" at bounding box center [278, 92] width 160 height 12
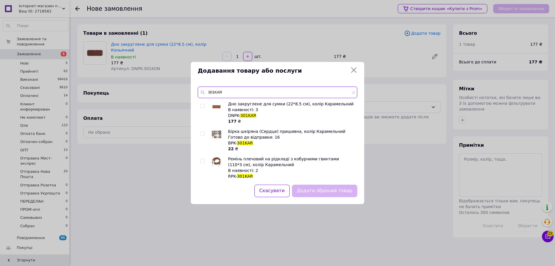
type input "301KAR"
click at [203, 105] on input "checkbox" at bounding box center [203, 106] width 4 height 4
checkbox input "true"
click at [316, 190] on button "Додати обраний товар" at bounding box center [324, 190] width 65 height 12
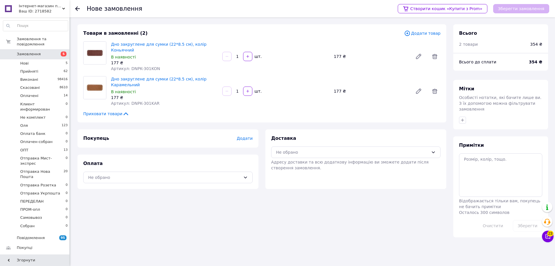
click at [244, 136] on span "Додати" at bounding box center [245, 138] width 16 height 5
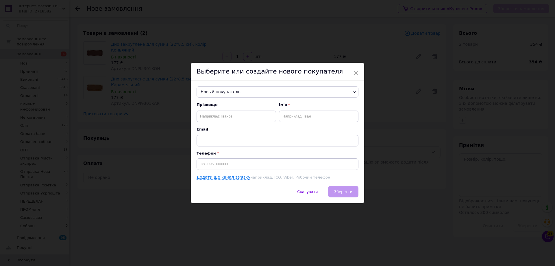
drag, startPoint x: 204, startPoint y: 89, endPoint x: 231, endPoint y: 104, distance: 30.9
click at [206, 90] on span "Новый покупатель" at bounding box center [277, 92] width 162 height 12
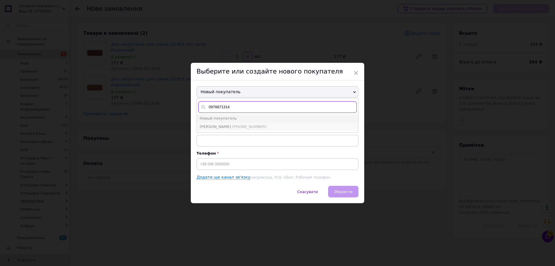
type input "0978871314"
click at [227, 126] on span "Проскуркина Яна" at bounding box center [215, 126] width 31 height 4
type input "Проскуркина Яна"
type input "+380978871314"
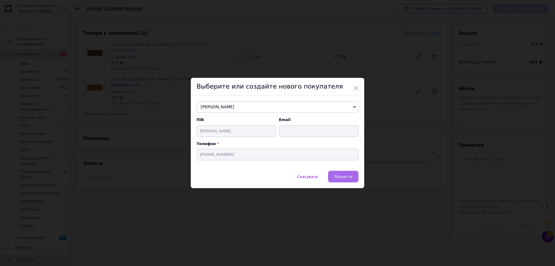
click at [348, 177] on span "Зберегти" at bounding box center [343, 176] width 18 height 4
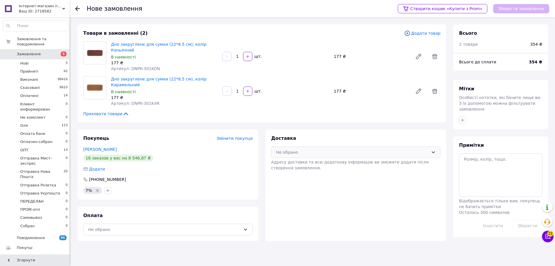
click at [433, 150] on icon at bounding box center [433, 152] width 5 height 5
click at [293, 162] on span "Самовивіз" at bounding box center [360, 165] width 151 height 6
drag, startPoint x: 244, startPoint y: 224, endPoint x: 225, endPoint y: 227, distance: 19.5
click at [243, 227] on icon at bounding box center [245, 229] width 5 height 5
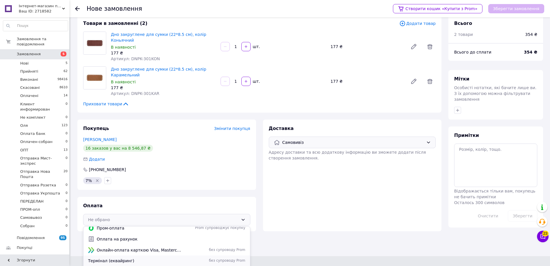
scroll to position [15, 0]
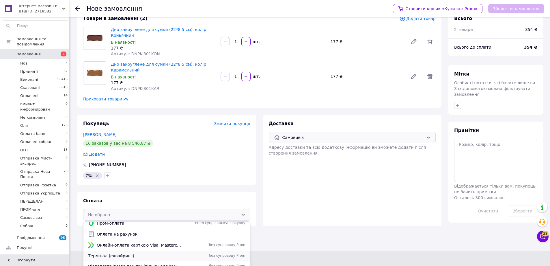
click at [113, 253] on span "Термінал (еквайринг)" at bounding box center [135, 256] width 94 height 6
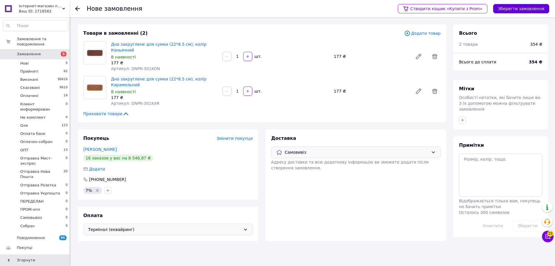
click at [516, 8] on button "Зберегти замовлення" at bounding box center [521, 8] width 56 height 9
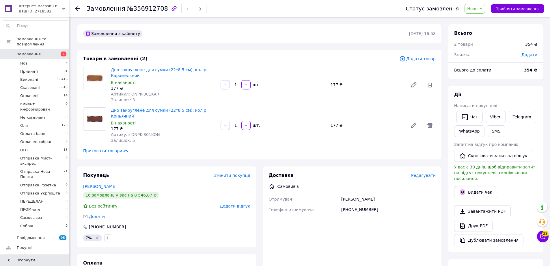
click at [529, 55] on span "Додати" at bounding box center [530, 54] width 16 height 5
click at [487, 80] on input "text" at bounding box center [490, 78] width 34 height 12
type input "7"
click at [524, 78] on icon at bounding box center [526, 78] width 5 height 5
click at [514, 101] on li "%" at bounding box center [521, 101] width 23 height 11
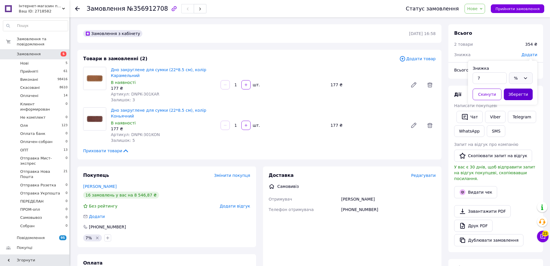
click at [517, 96] on button "Зберегти" at bounding box center [518, 94] width 29 height 12
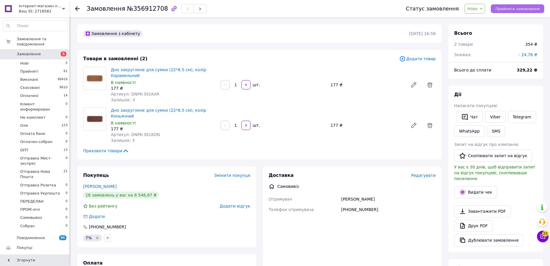
click at [532, 8] on span "Прийняти замовлення" at bounding box center [518, 9] width 44 height 4
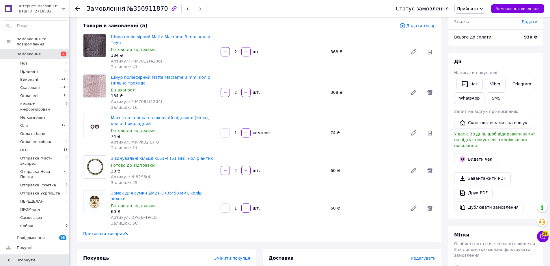
scroll to position [116, 0]
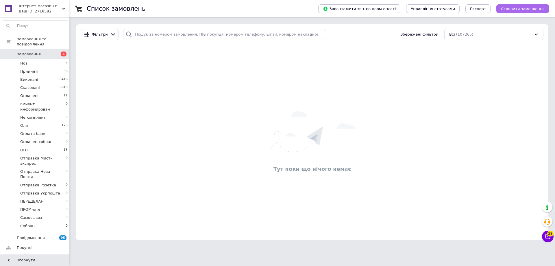
click at [516, 8] on span "Створити замовлення" at bounding box center [523, 9] width 44 height 4
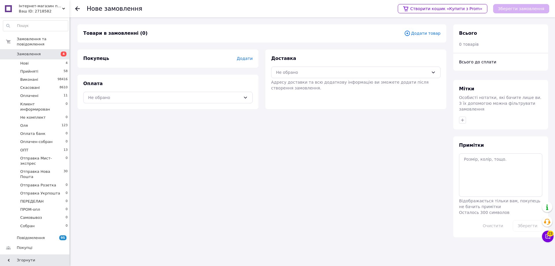
click at [424, 30] on span "Додати товар" at bounding box center [422, 33] width 36 height 6
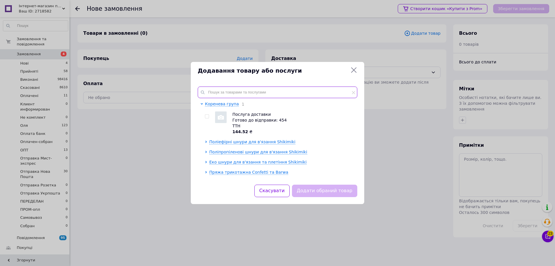
click at [222, 90] on input "text" at bounding box center [278, 92] width 160 height 12
type input "9"
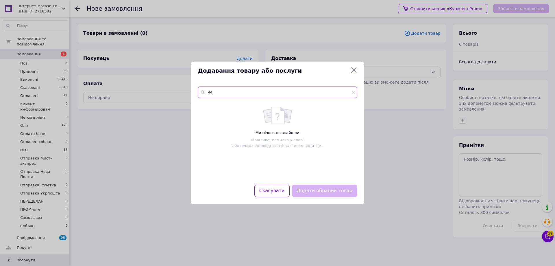
type input "4"
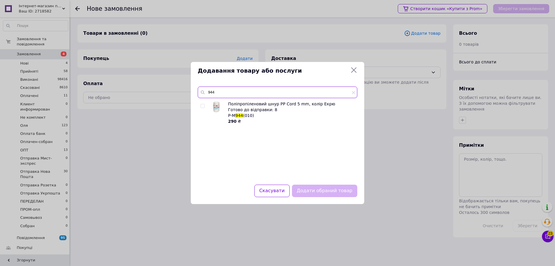
type input "944"
click at [203, 105] on input "checkbox" at bounding box center [203, 106] width 4 height 4
checkbox input "true"
click at [339, 194] on button "Додати обраний товар" at bounding box center [324, 190] width 65 height 12
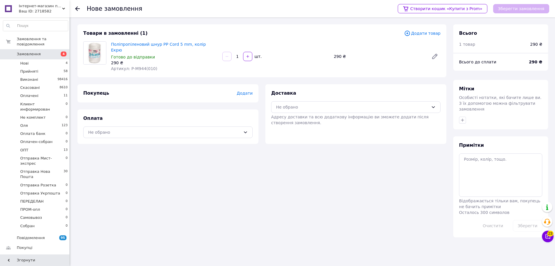
click at [421, 34] on span "Додати товар" at bounding box center [422, 33] width 36 height 6
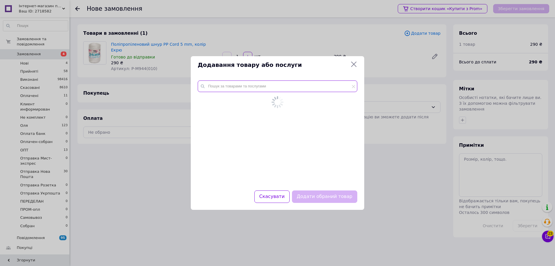
click at [242, 83] on div at bounding box center [277, 131] width 173 height 117
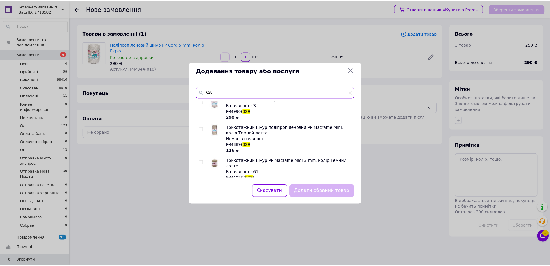
scroll to position [58, 0]
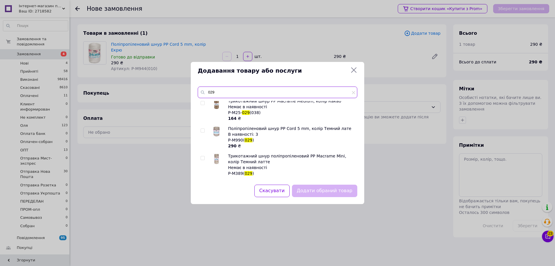
type input "029"
click at [203, 130] on input "checkbox" at bounding box center [203, 131] width 4 height 4
checkbox input "true"
click at [322, 190] on button "Додати обраний товар" at bounding box center [324, 190] width 65 height 12
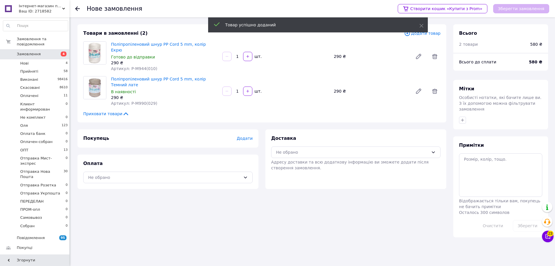
click at [247, 136] on span "Додати" at bounding box center [245, 138] width 16 height 5
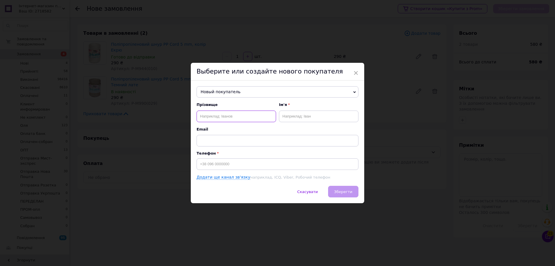
click at [207, 118] on input "text" at bounding box center [235, 116] width 79 height 12
type input "G"
type input "п"
type input "Парфинович"
click at [304, 119] on input "text" at bounding box center [318, 116] width 79 height 12
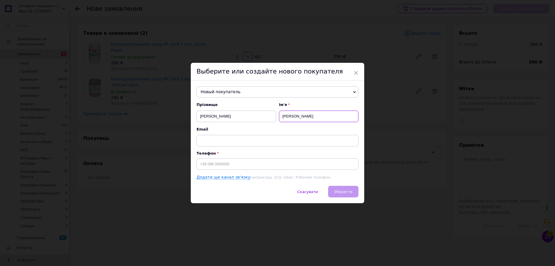
type input "Тетяна"
click at [224, 170] on div "Прізвище Парфинович Ім'я Тетяна Email Телефон Додати ще канал зв'язку наприклад…" at bounding box center [277, 141] width 162 height 78
click at [218, 166] on input at bounding box center [277, 164] width 162 height 12
type input "+380957518599"
click at [348, 191] on span "Зберегти" at bounding box center [343, 191] width 18 height 4
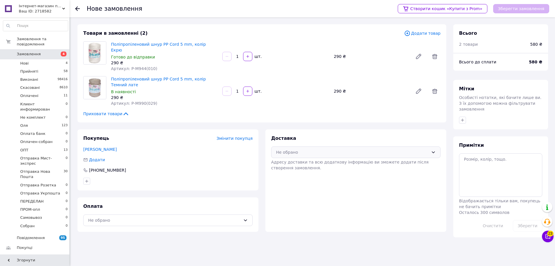
drag, startPoint x: 435, startPoint y: 146, endPoint x: 420, endPoint y: 151, distance: 15.0
click at [434, 150] on icon at bounding box center [433, 152] width 5 height 5
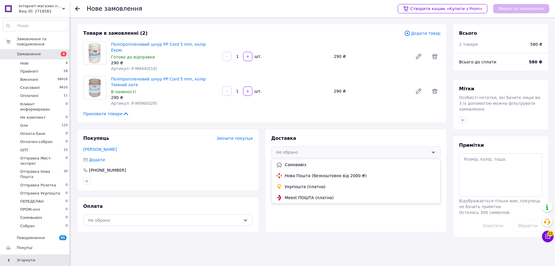
click at [302, 162] on span "Самовивіз" at bounding box center [360, 165] width 151 height 6
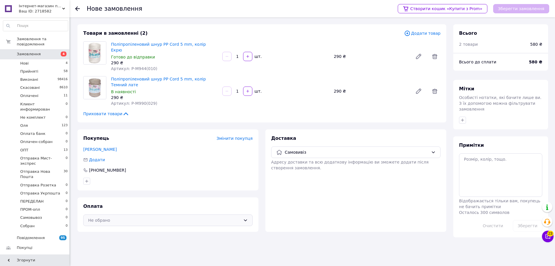
click at [244, 218] on icon at bounding box center [245, 220] width 5 height 5
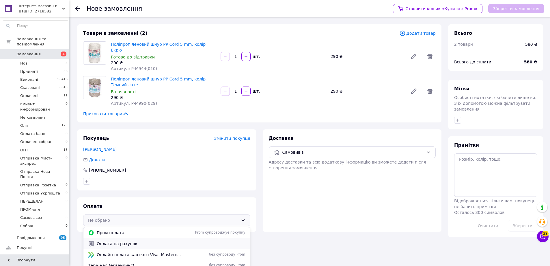
click at [123, 240] on span "Оплата на рахунок" at bounding box center [171, 243] width 149 height 6
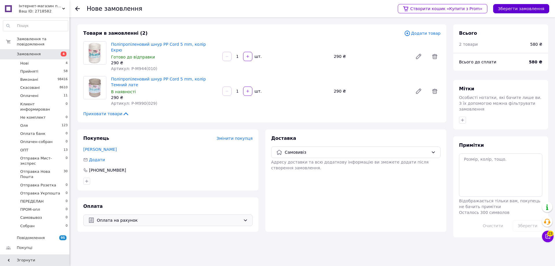
click at [516, 8] on button "Зберегти замовлення" at bounding box center [521, 8] width 56 height 9
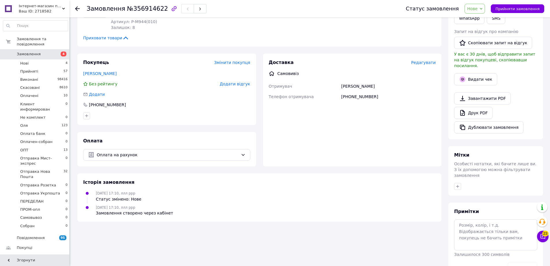
scroll to position [116, 0]
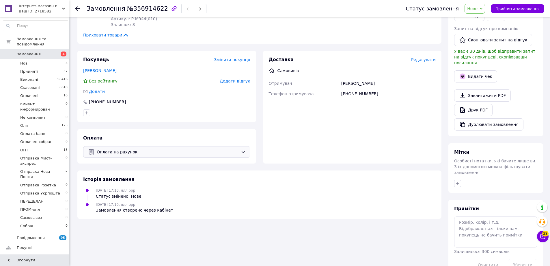
click at [242, 149] on icon at bounding box center [243, 151] width 5 height 5
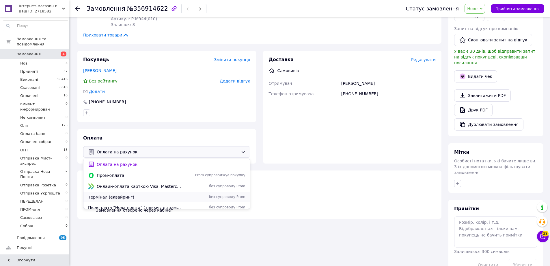
click at [112, 194] on span "Термінал (еквайринг)" at bounding box center [135, 197] width 94 height 6
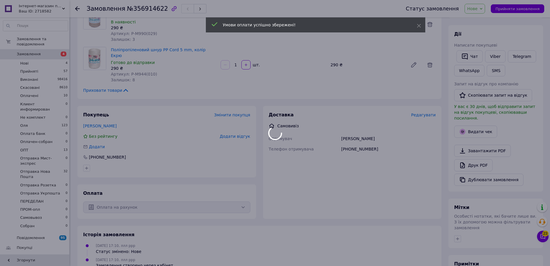
scroll to position [0, 0]
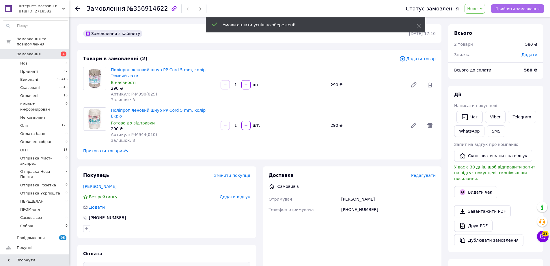
click at [517, 8] on span "Прийняти замовлення" at bounding box center [518, 9] width 44 height 4
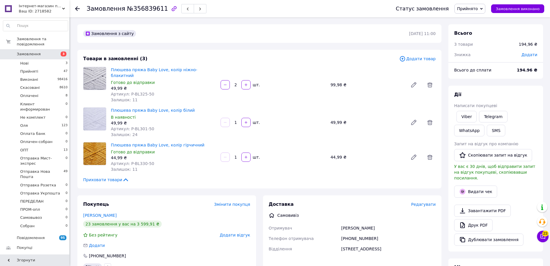
click at [533, 55] on span "Додати" at bounding box center [530, 54] width 16 height 5
click at [486, 81] on input "text" at bounding box center [490, 78] width 34 height 12
type input "5"
click at [528, 78] on icon at bounding box center [526, 78] width 5 height 5
click at [517, 102] on li "%" at bounding box center [521, 101] width 23 height 11
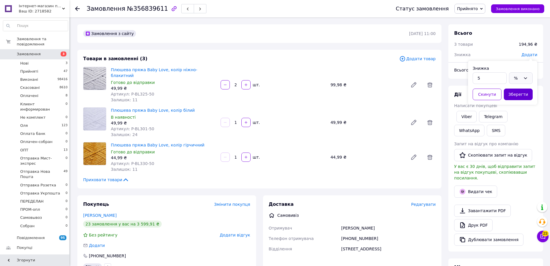
drag, startPoint x: 514, startPoint y: 93, endPoint x: 482, endPoint y: 78, distance: 35.7
click at [514, 92] on button "Зберегти" at bounding box center [518, 94] width 29 height 12
